Goal: Find specific page/section

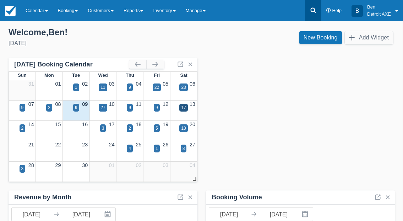
click at [315, 14] on link at bounding box center [313, 10] width 16 height 21
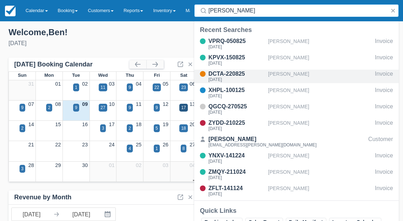
type input "emily"
click at [308, 79] on div "[PERSON_NAME]" at bounding box center [320, 77] width 104 height 14
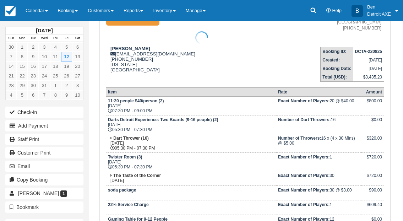
scroll to position [79, 0]
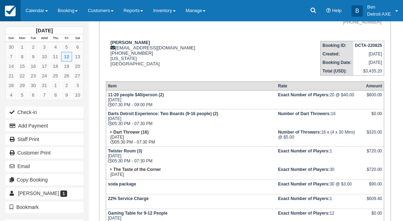
click at [8, 7] on img at bounding box center [10, 11] width 11 height 11
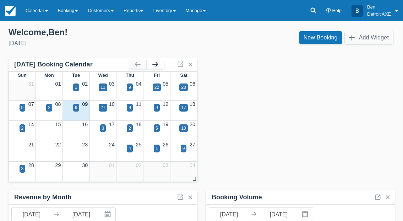
click at [158, 66] on button "button" at bounding box center [155, 64] width 17 height 9
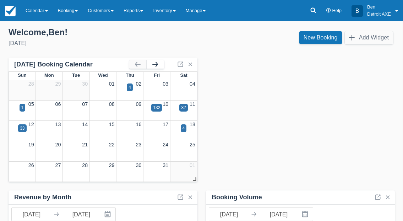
click at [158, 66] on button "button" at bounding box center [155, 64] width 17 height 9
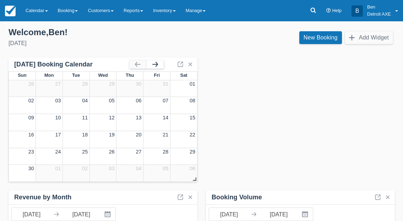
click at [158, 66] on button "button" at bounding box center [155, 64] width 17 height 9
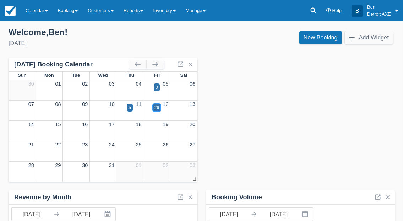
click at [157, 109] on div "26" at bounding box center [157, 107] width 5 height 6
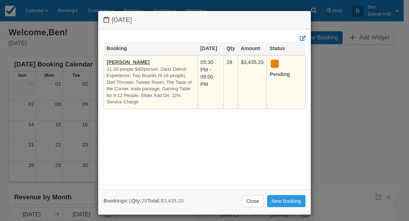
click at [124, 66] on em "11-20 people $40/person, Darts Detroit Experience: Two Boards (9-16 people), Da…" at bounding box center [151, 85] width 88 height 39
click at [122, 63] on link "[PERSON_NAME]" at bounding box center [128, 62] width 43 height 6
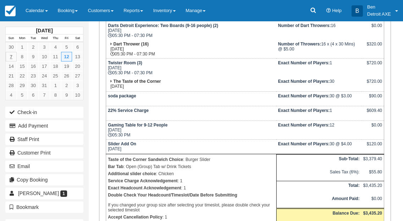
scroll to position [141, 0]
